Goal: Navigation & Orientation: Find specific page/section

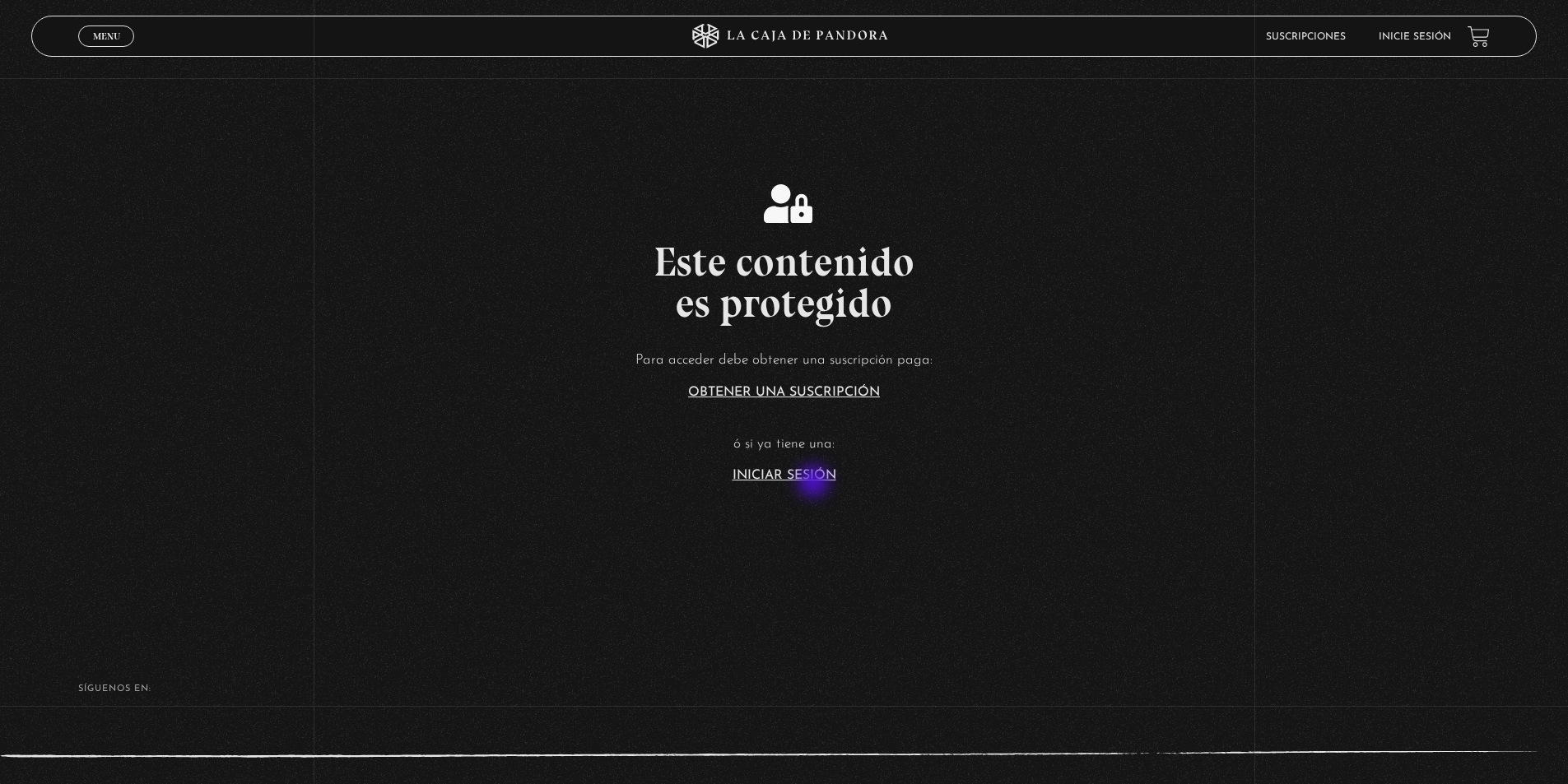
click at [815, 483] on section "Este contenido es protegido Para acceder debe obtener una suscripción paga: Obt…" at bounding box center [784, 313] width 1568 height 627
click at [797, 476] on link "Iniciar Sesión" at bounding box center [784, 475] width 104 height 14
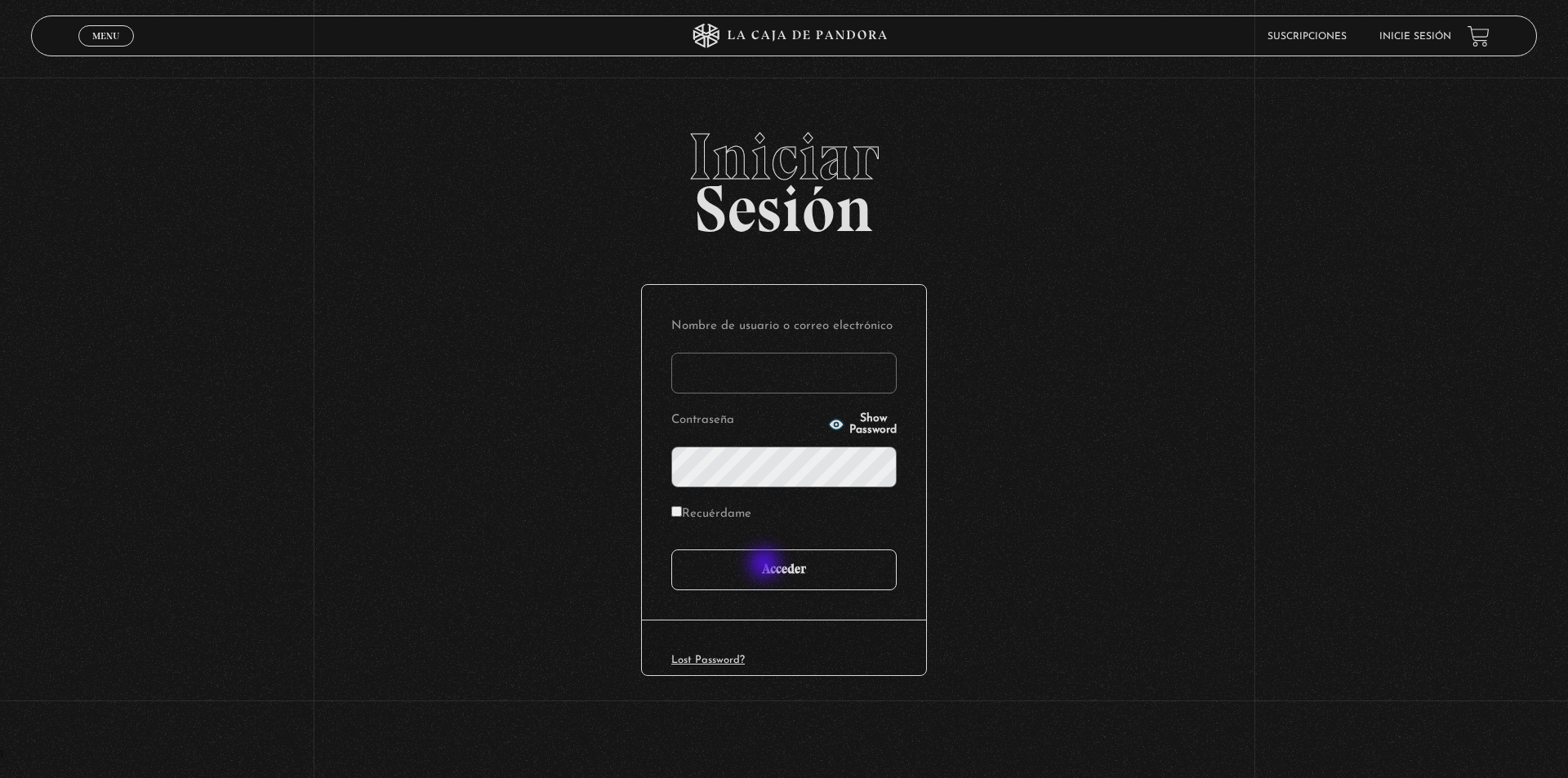
type input "motron"
click at [767, 565] on input "Acceder" at bounding box center [784, 570] width 226 height 41
